Goal: Feedback & Contribution: Contribute content

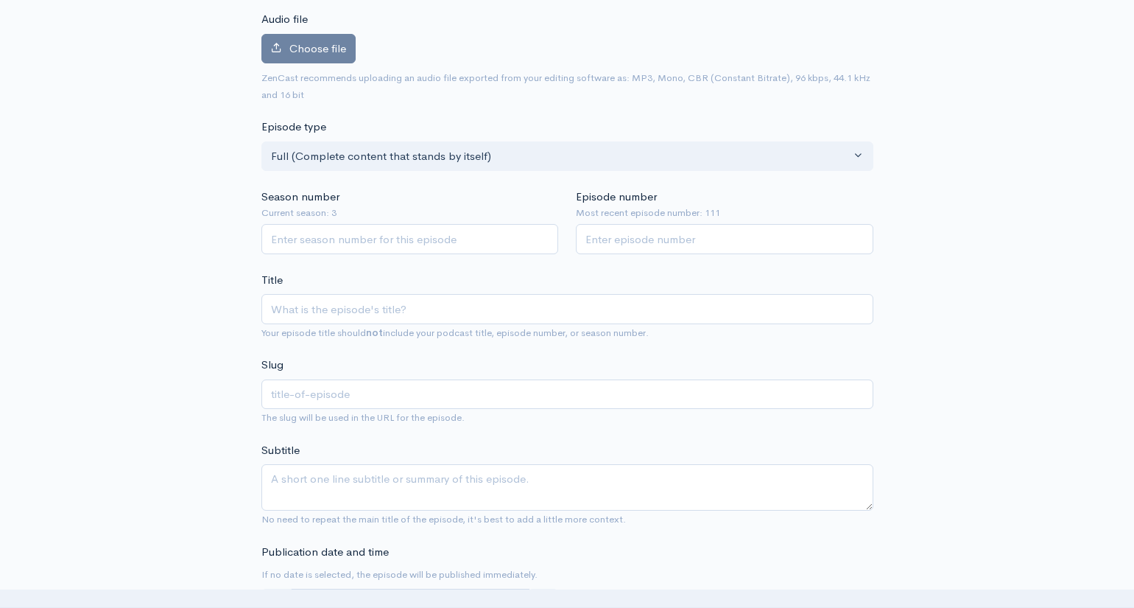
scroll to position [289, 0]
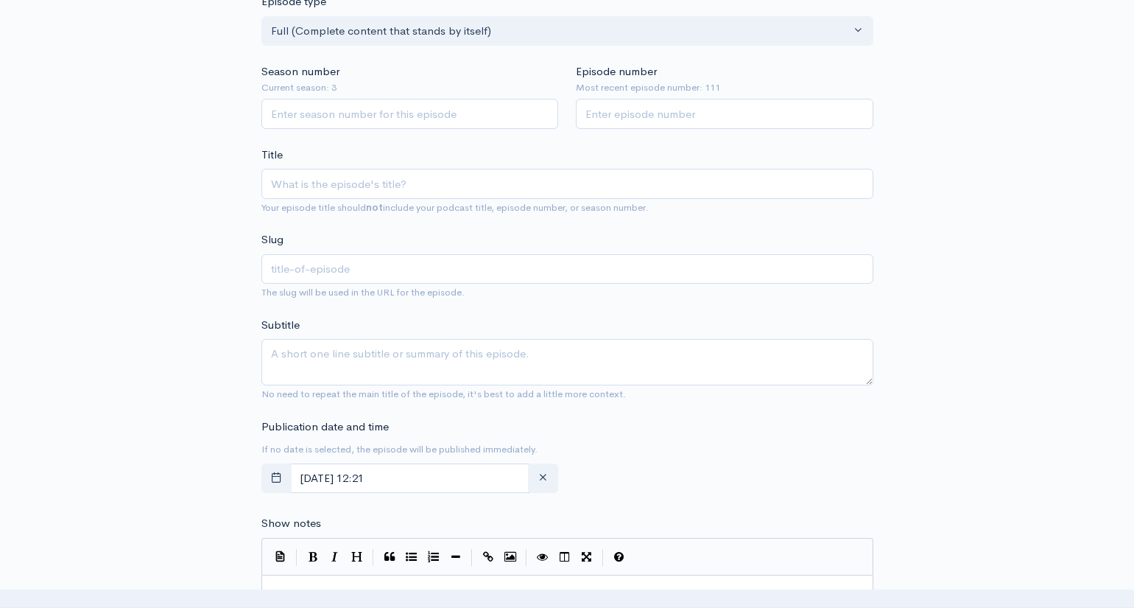
type input "N"
type input "n"
type input "No"
type input "no"
type input "Noth"
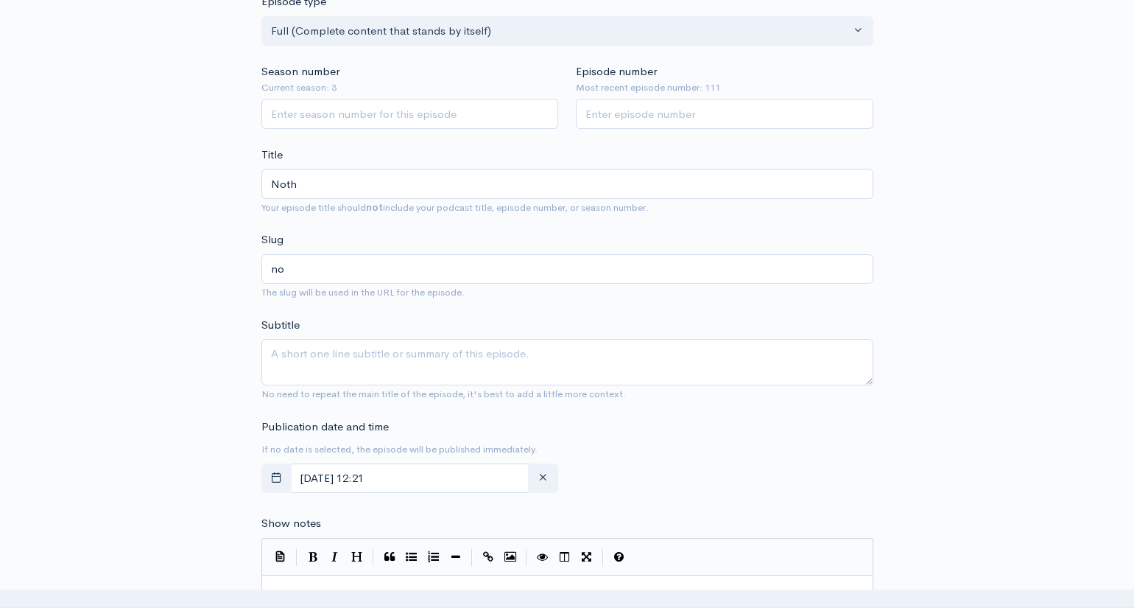
type input "noth"
type input "Nothi"
type input "nothi"
type input "Nothin"
type input "nothin"
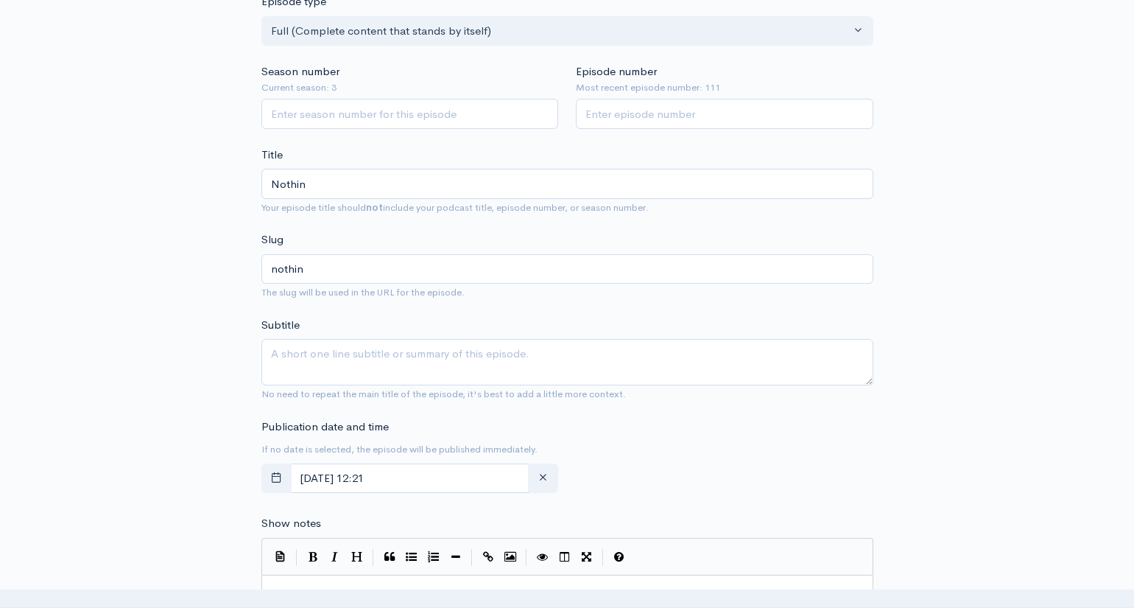
type input "Nothing"
type input "nothing"
type input "Nothing B"
type input "nothing-b"
type input "Nothing Be"
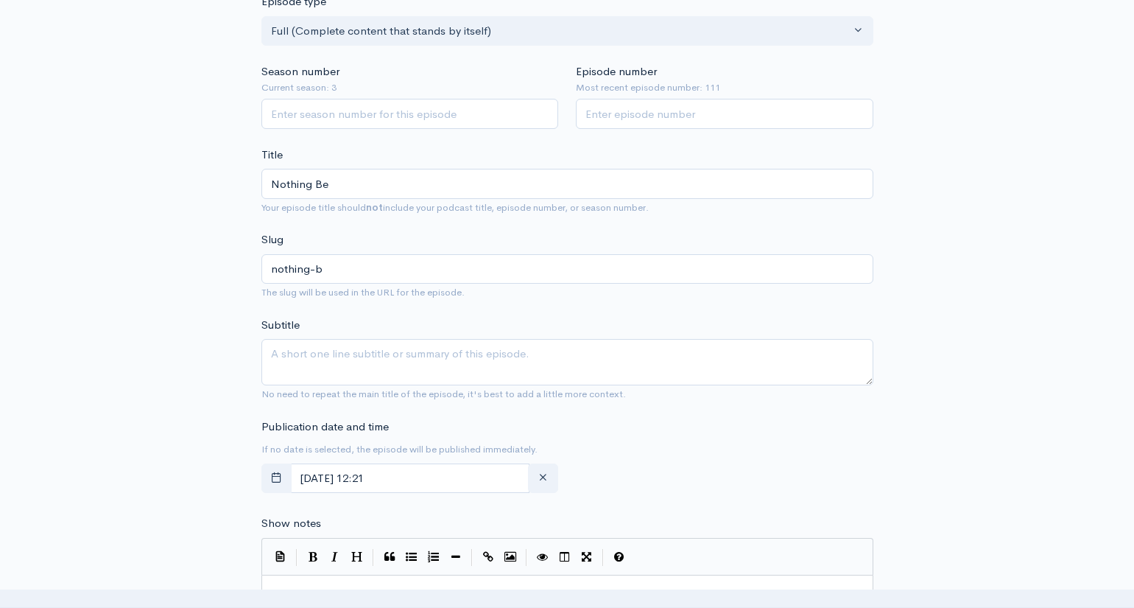
type input "nothing-be"
type input "Nothing Bea"
type input "nothing-bea"
type input "Nothing Beat"
type input "nothing-beat"
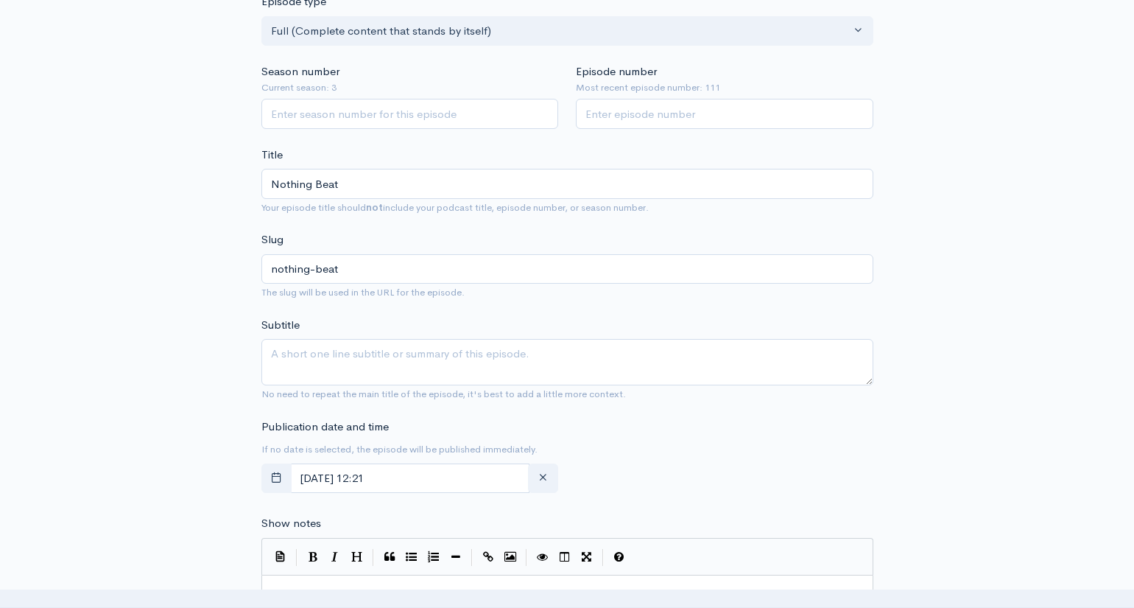
type input "Nothing Beats"
type input "nothing-beats"
type input "Nothing Beats a"
type input "nothing-beats-a"
type input "Nothing Beats a J"
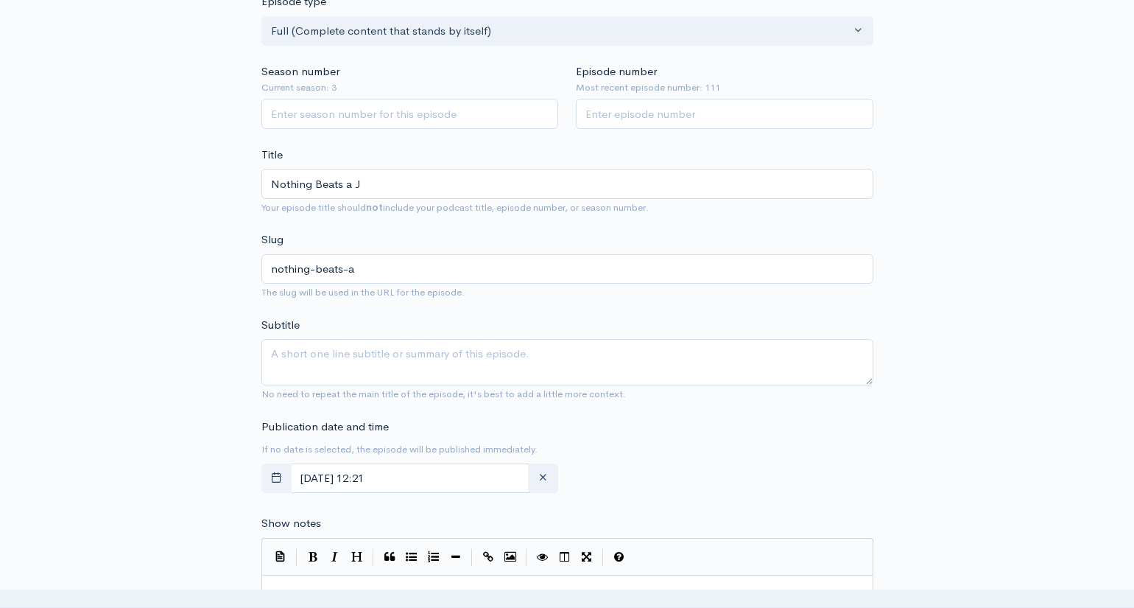
type input "nothing-beats-a-j"
type input "Nothing Beats a Je"
type input "nothing-beats-a-je"
type input "Nothing Beats a Jet"
type input "nothing-beats-a-jet"
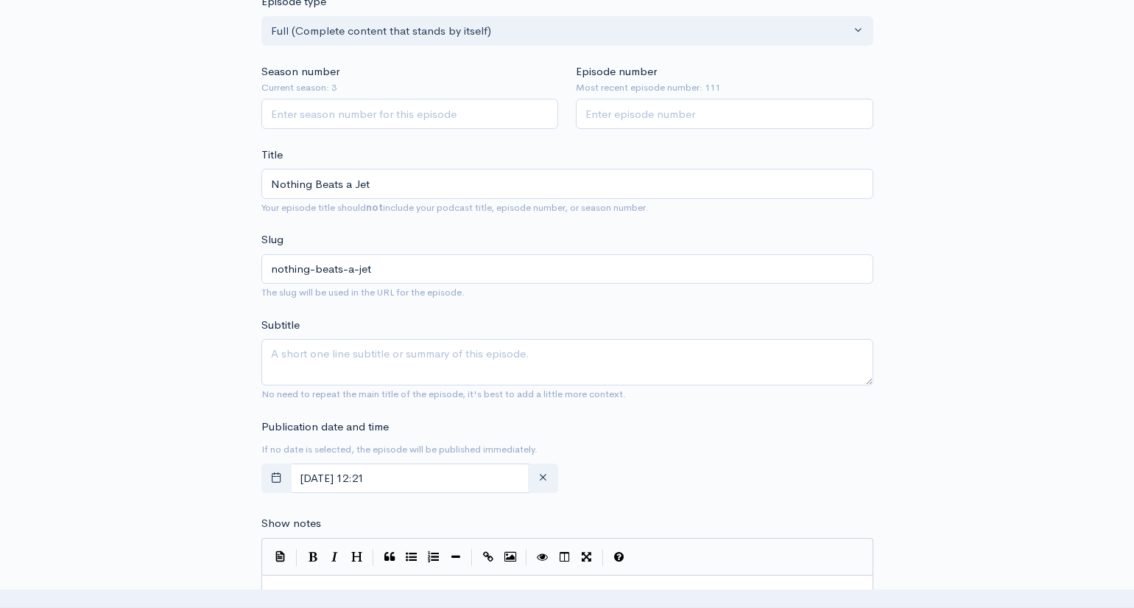
type input "Nothing Beats a Jet2"
type input "nothing-beats-a-jet2"
type input "Nothing Beats a Jet2 H"
type input "nothing-beats-a-jet2-h"
type input "Nothing Beats a Jet2 Ho"
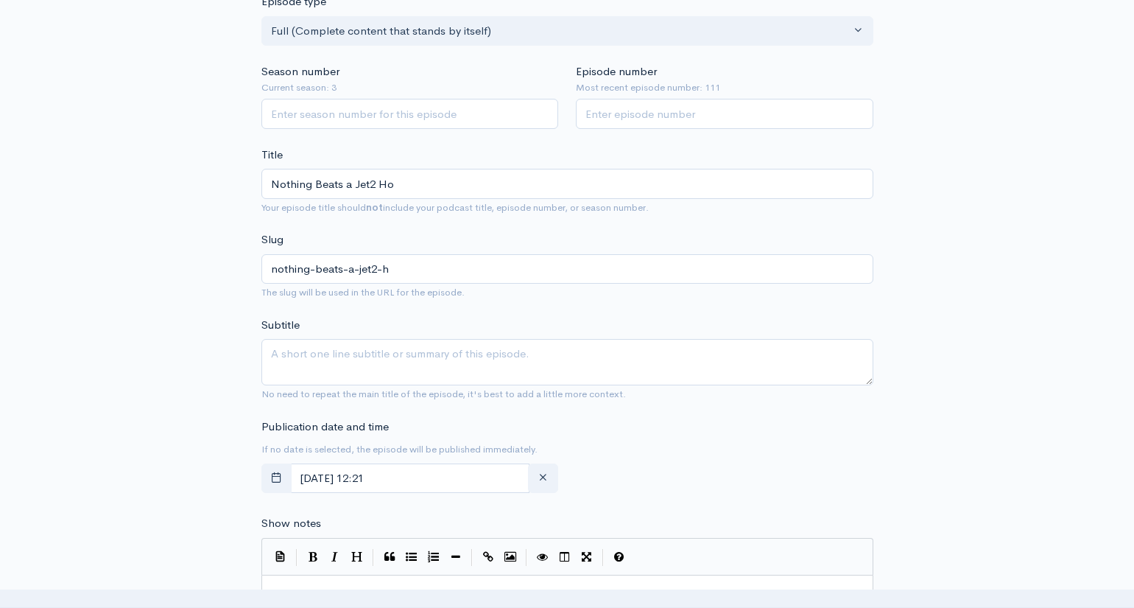
type input "nothing-beats-a-jet2-ho"
type input "Nothing Beats a Jet2 Hol"
type input "nothing-beats-a-jet2-hol"
type input "Nothing Beats a Jet2 [DATE]"
type input "nothing-beats-a-jet2-[DATE]"
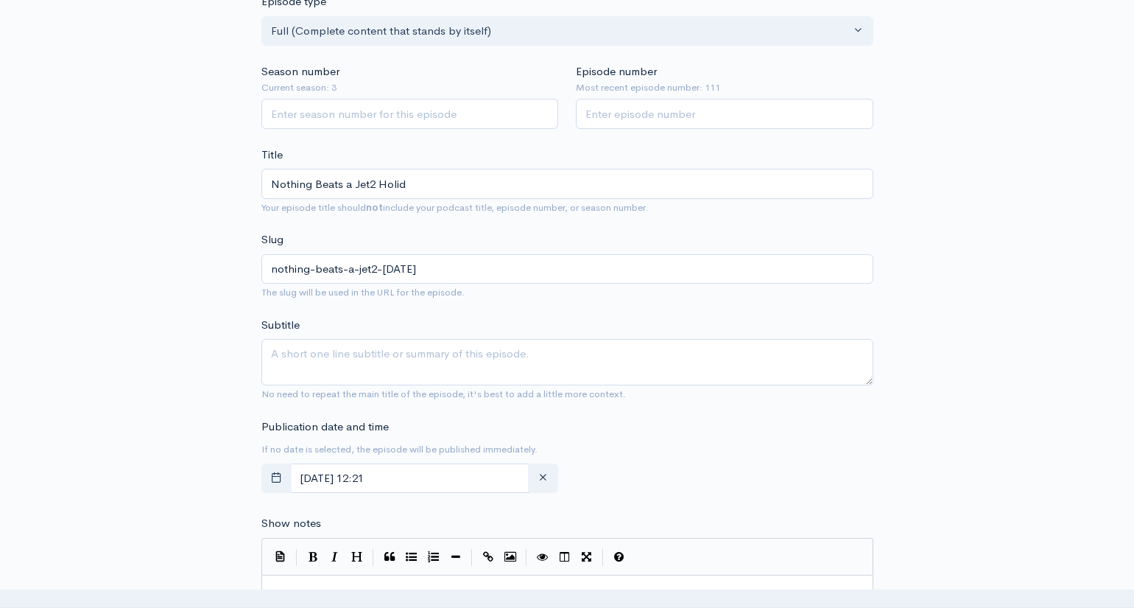
type input "Nothing Beats a Jet2 Holida"
type input "nothing-beats-a-jet2-holida"
type input "Nothing Beats a Jet2 Holiday"
type input "nothing-beats-a-jet2-holiday"
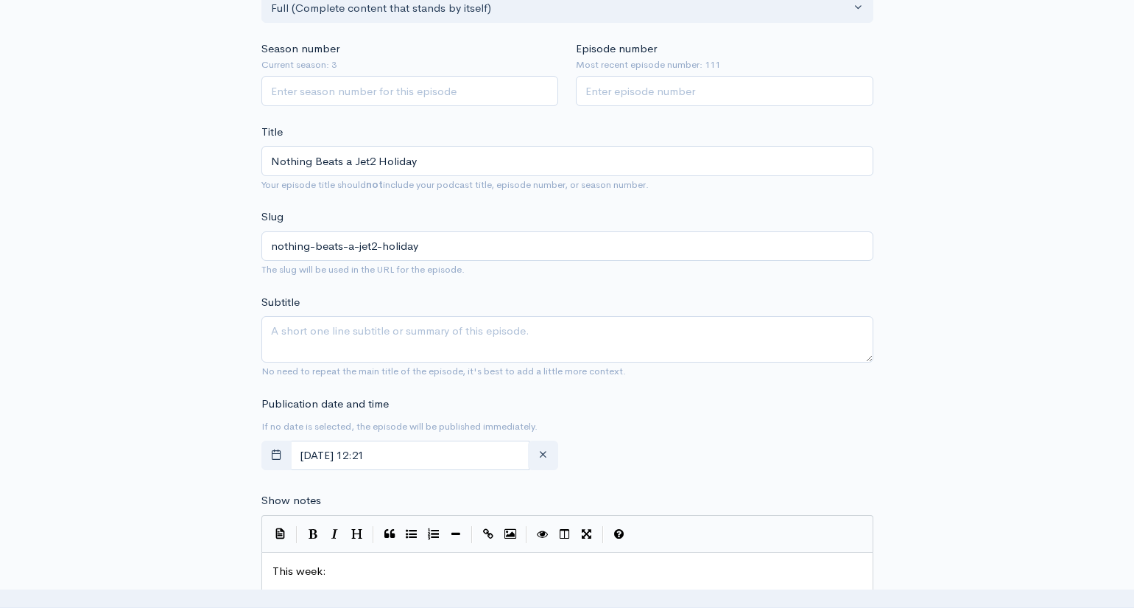
scroll to position [266, 0]
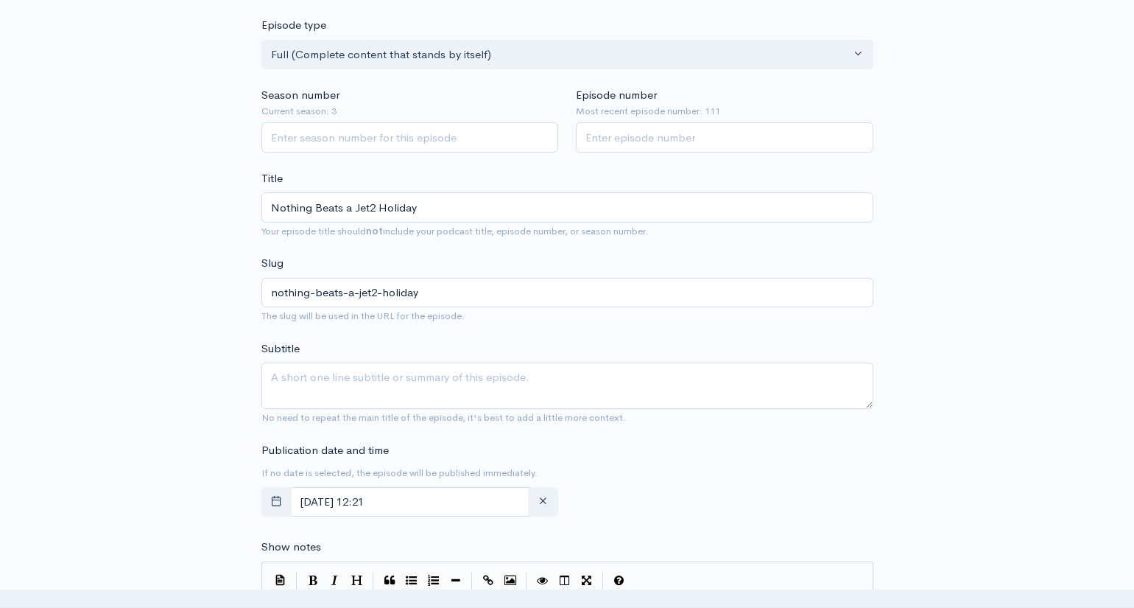
drag, startPoint x: 420, startPoint y: 203, endPoint x: 292, endPoint y: 202, distance: 127.4
click at [264, 200] on input "Nothing Beats a Jet2 Holiday" at bounding box center [567, 207] width 612 height 30
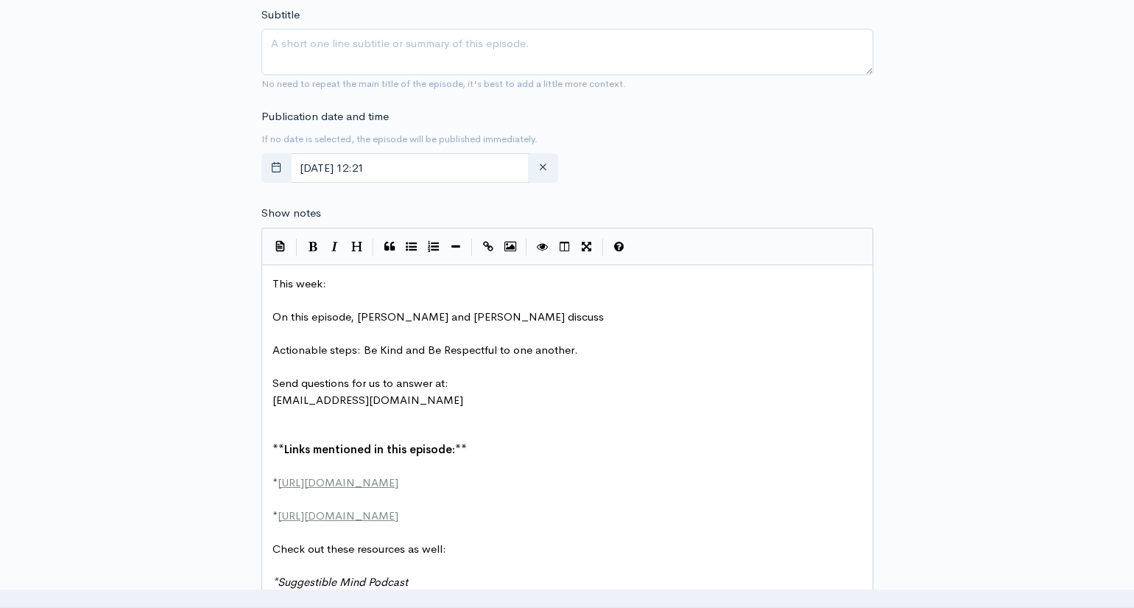
scroll to position [599, 1]
type input "Nothing Beats a Jet2 Holiday"
click at [334, 282] on pre "This week:" at bounding box center [568, 283] width 596 height 17
type textarea "​"
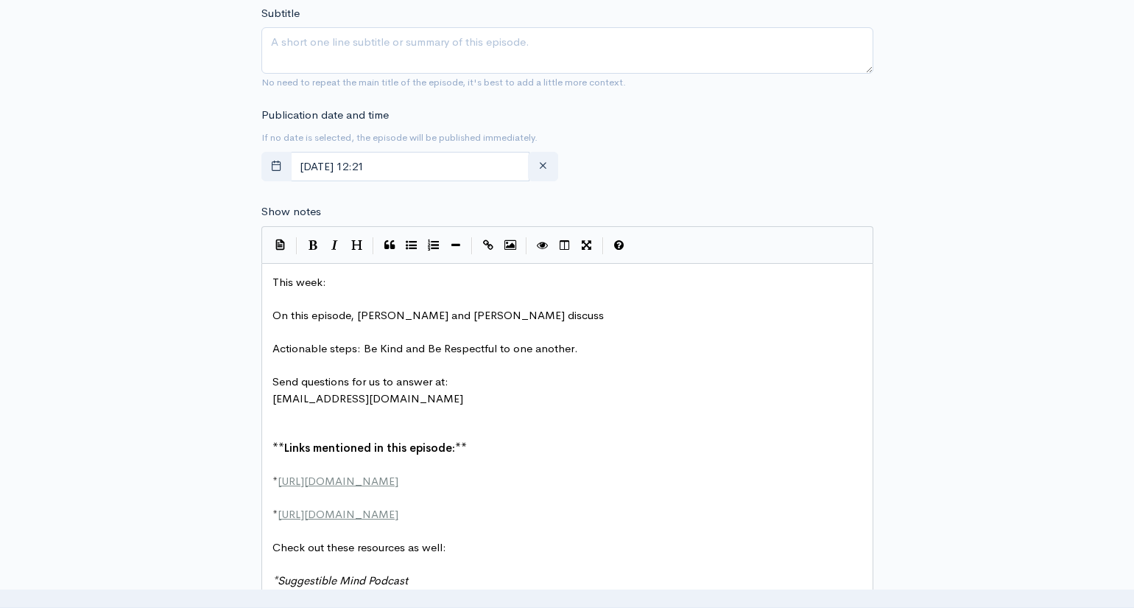
scroll to position [0, 0]
paste textarea
click at [484, 312] on pre "On this episode, [PERSON_NAME] and [PERSON_NAME] discuss" at bounding box center [568, 315] width 596 height 17
type textarea "how what we consyume"
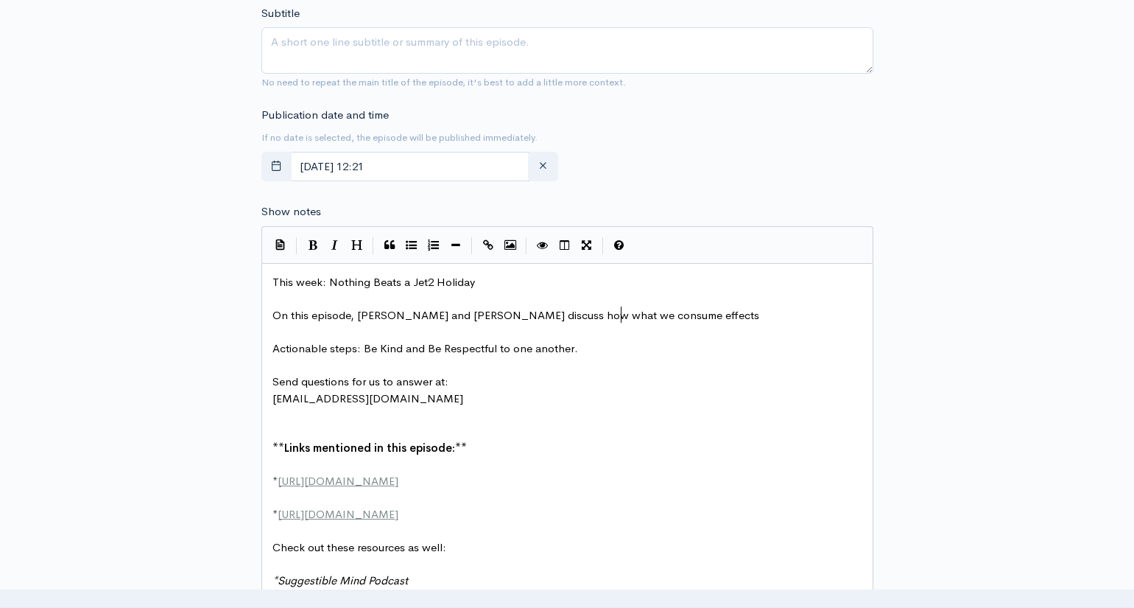
scroll to position [8, 60]
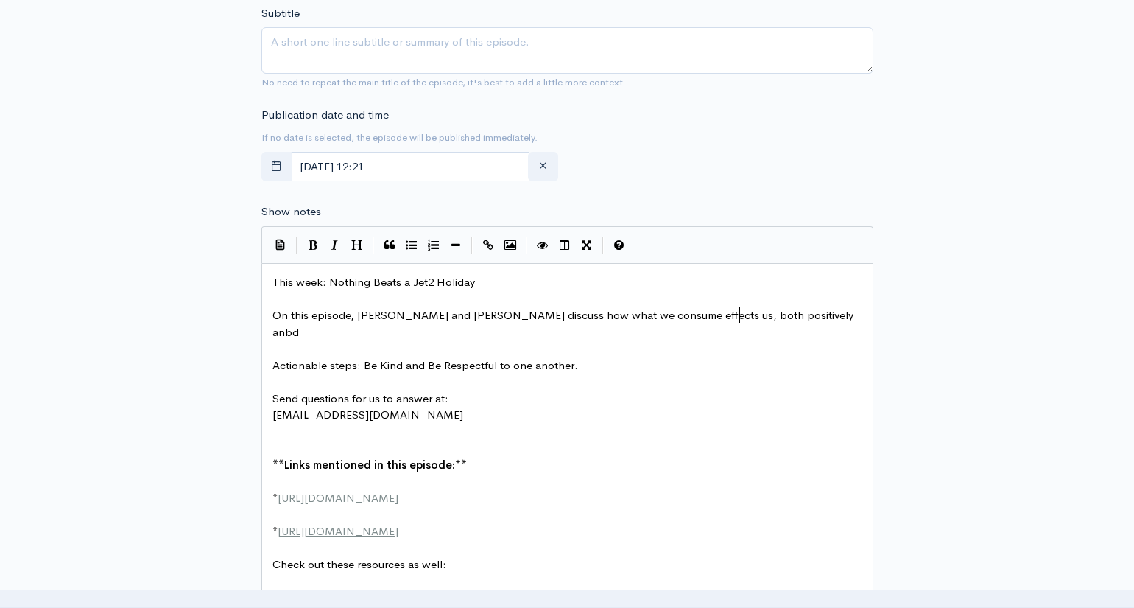
type textarea "ume effects us, both positively anbd"
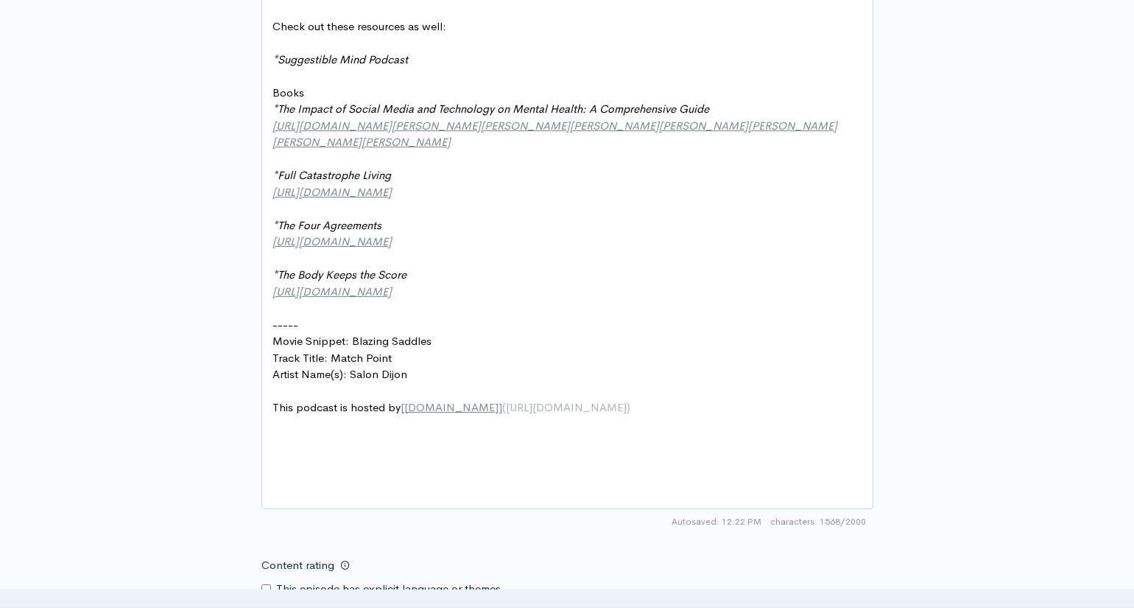
scroll to position [1085, 0]
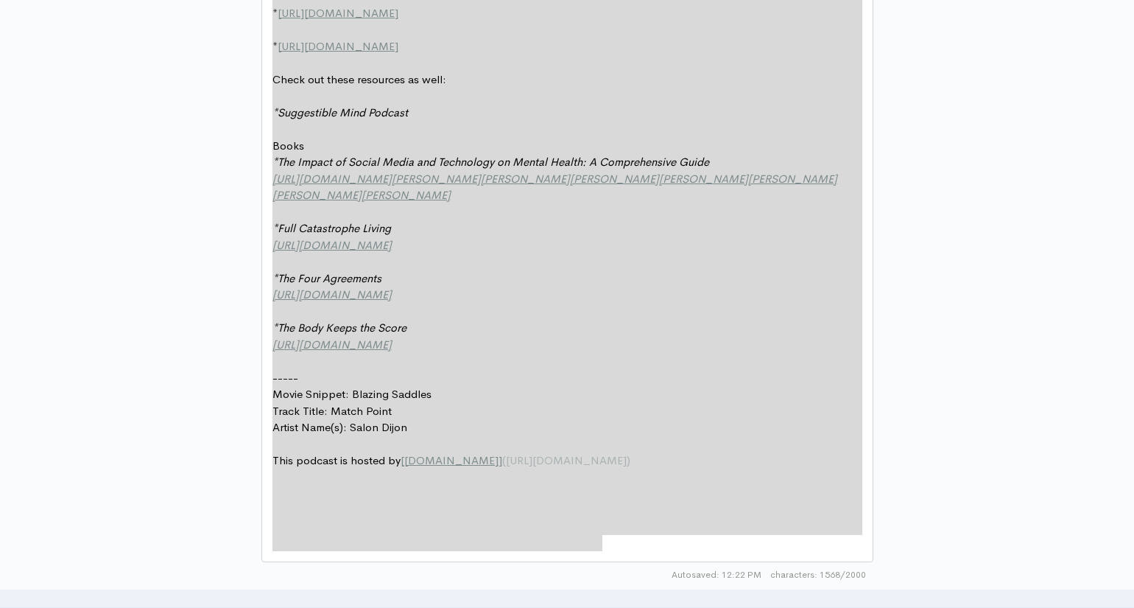
click at [976, 107] on div "New episode Create a new episode Back to episodes Audio file Choose file 0 ZenC…" at bounding box center [567, 10] width 840 height 2090
type textarea "This week: Nothing Beats a Jet2 Holiday On this episode, [PERSON_NAME] and [PER…"
click at [960, 256] on div "New episode Create a new episode Back to episodes Audio file Choose file 0 ZenC…" at bounding box center [567, 10] width 840 height 2090
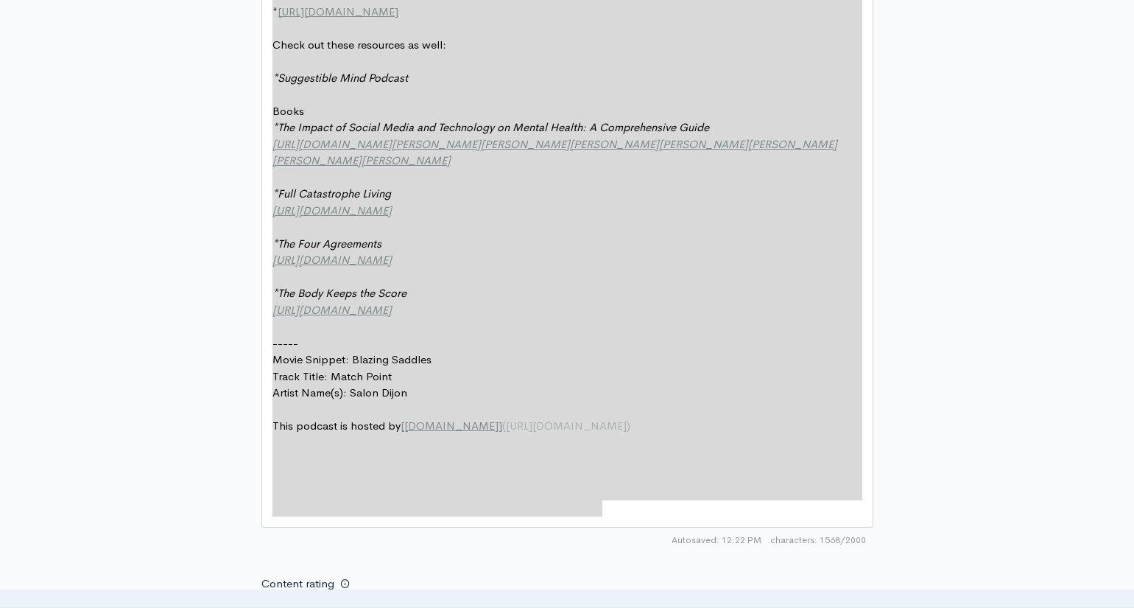
scroll to position [1158, 0]
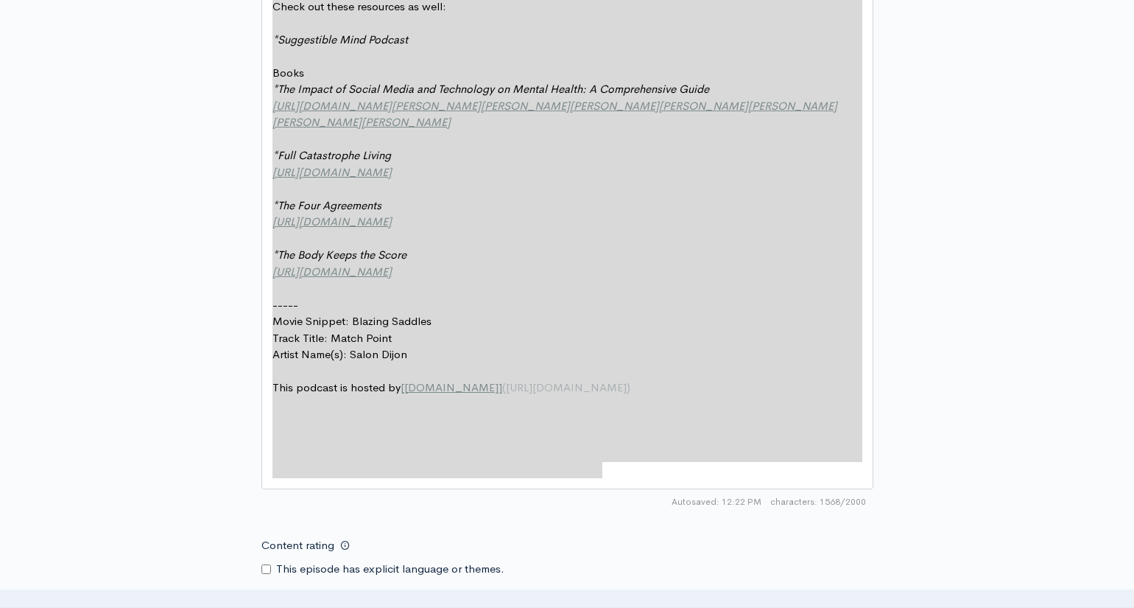
click at [562, 532] on div "Content rating This episode has explicit language or themes." at bounding box center [410, 553] width 315 height 46
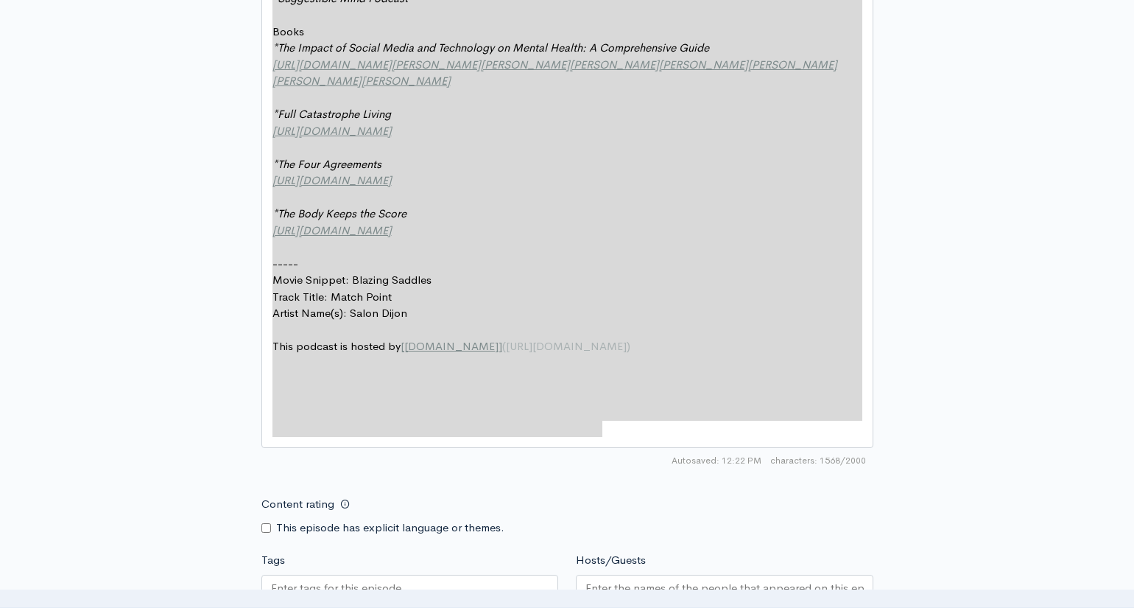
scroll to position [1226, 0]
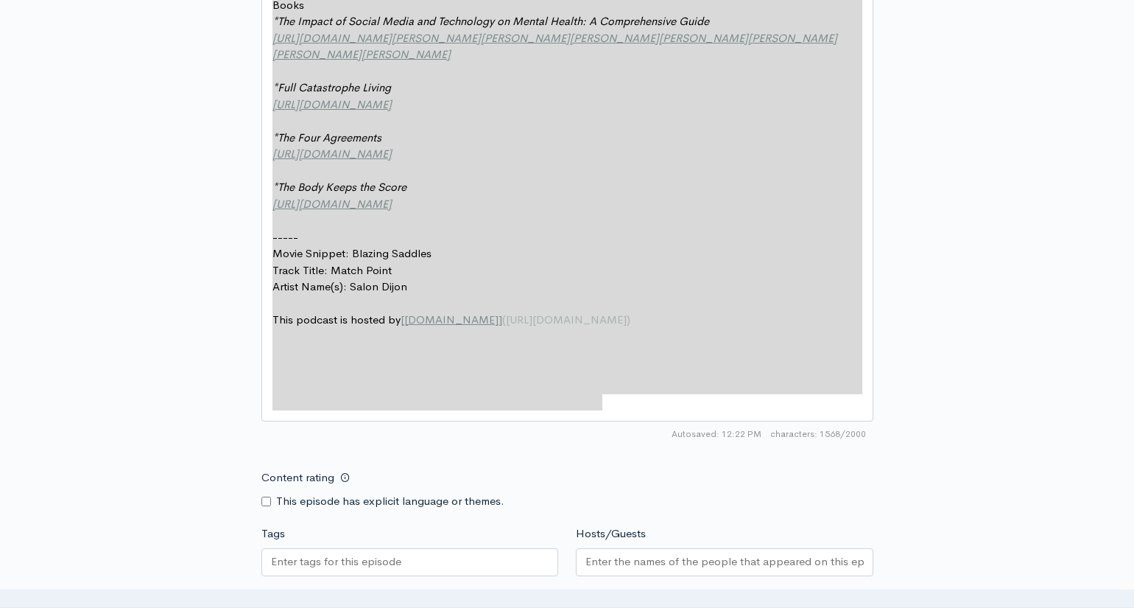
click at [266, 496] on input "Content rating" at bounding box center [266, 501] width 10 height 10
checkbox input "true"
click at [318, 553] on input "Tags" at bounding box center [337, 561] width 133 height 17
click at [655, 560] on input "Hosts/Guests" at bounding box center [724, 561] width 278 height 17
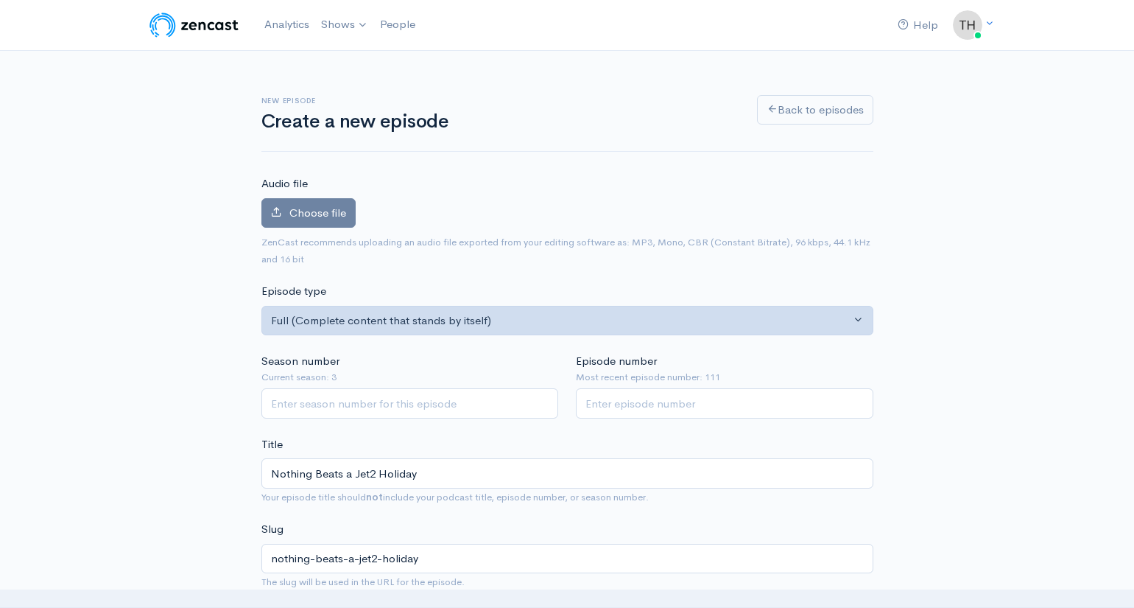
scroll to position [0, 0]
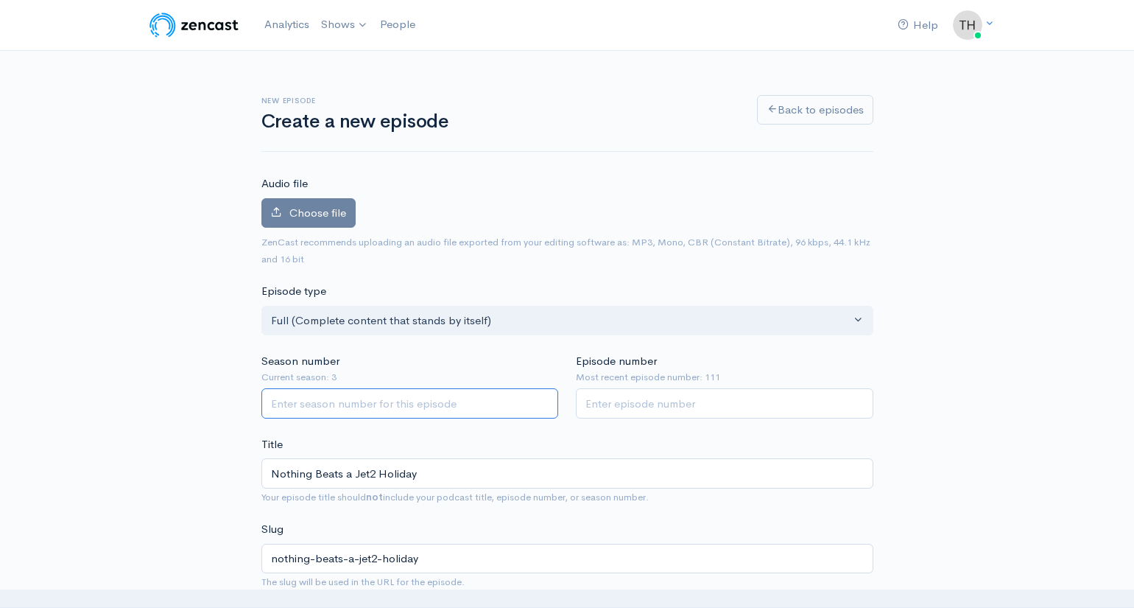
click at [352, 402] on input "Season number" at bounding box center [410, 403] width 298 height 30
type input "3"
click at [658, 410] on input "Episode number" at bounding box center [725, 403] width 298 height 30
type input "112"
click at [633, 295] on div "Episode type Full (Complete content that stands by itself) Trailer (a short, pr…" at bounding box center [568, 309] width 630 height 52
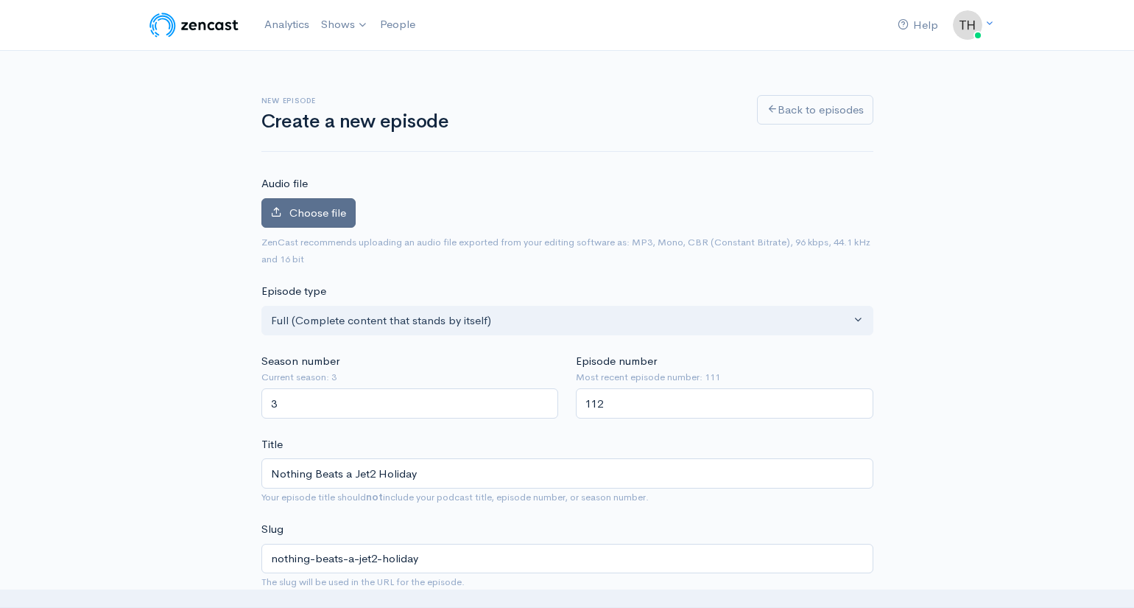
click at [319, 203] on label "Choose file" at bounding box center [308, 213] width 94 height 30
click at [0, 0] on input "Choose file" at bounding box center [0, 0] width 0 height 0
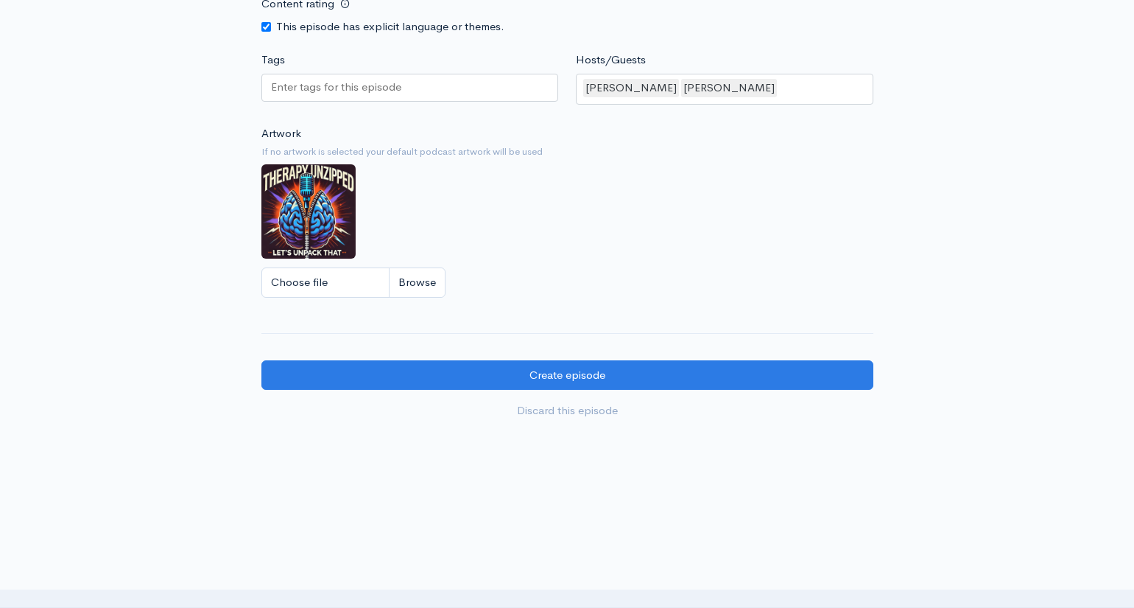
scroll to position [1782, 0]
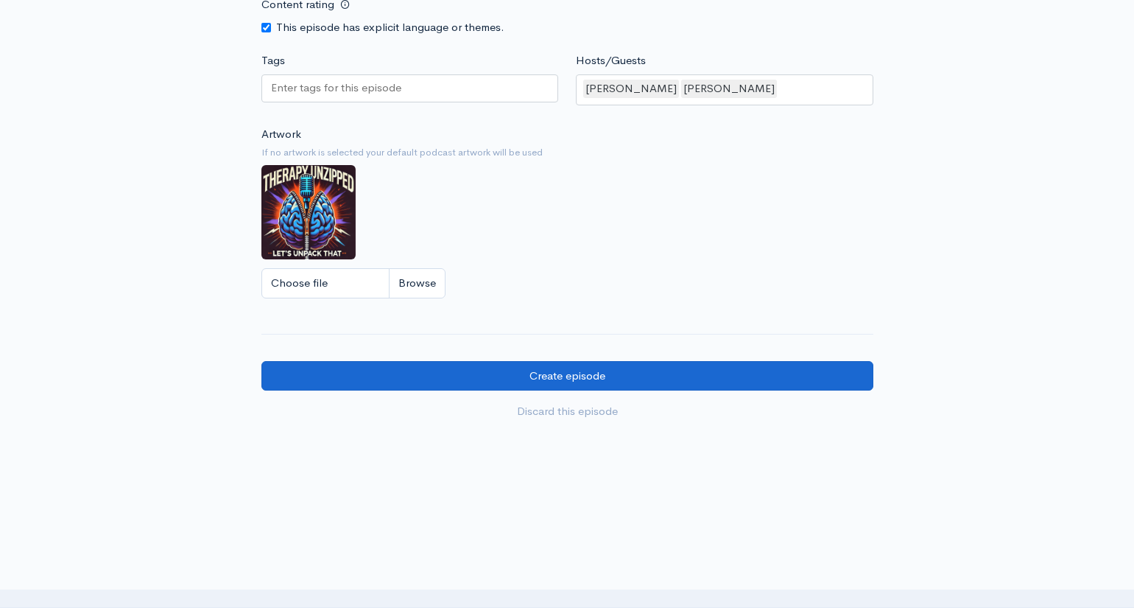
click at [731, 361] on input "Create episode" at bounding box center [567, 376] width 612 height 30
